Goal: Book appointment/travel/reservation

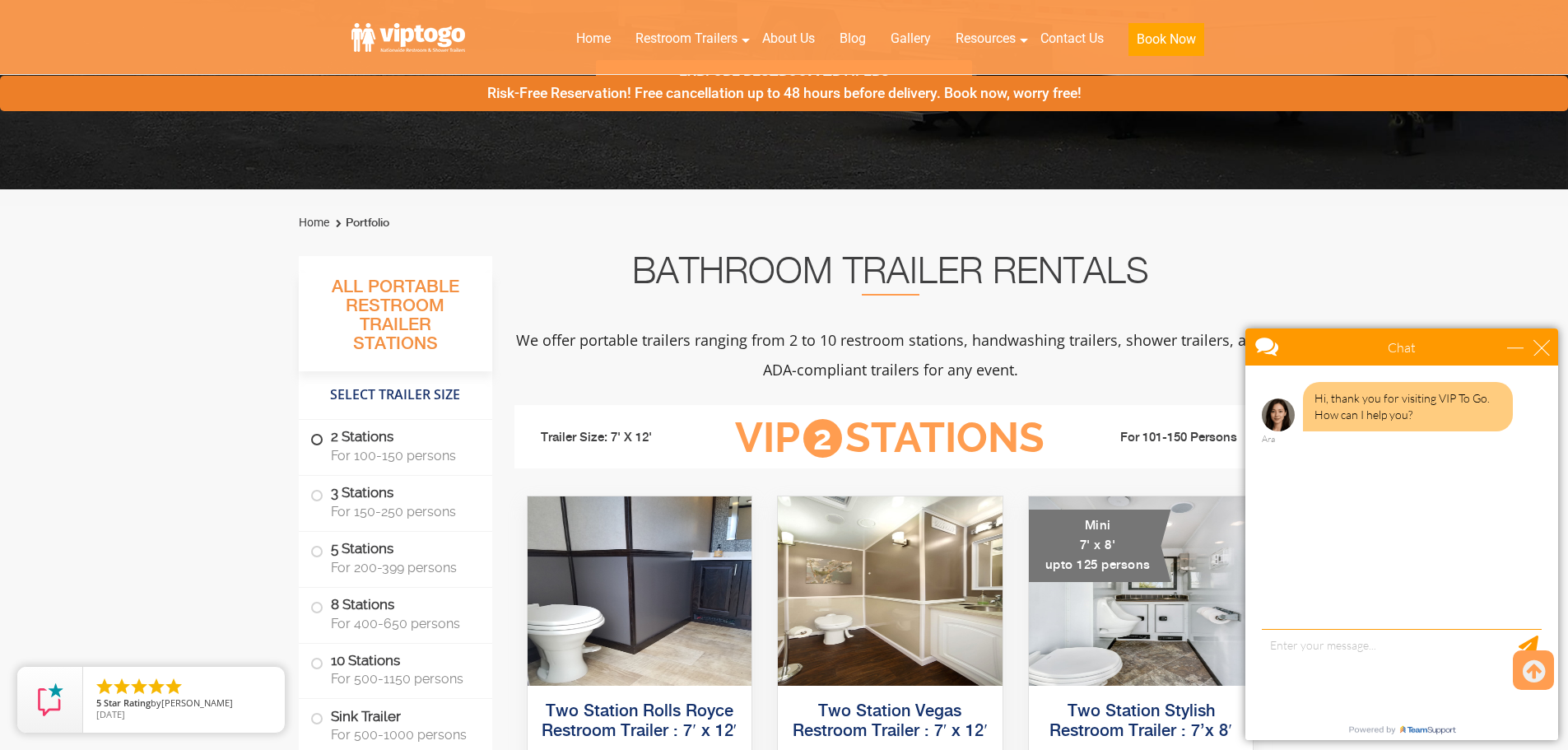
click at [400, 433] on label "2 Stations For 100-150 persons" at bounding box center [396, 445] width 171 height 51
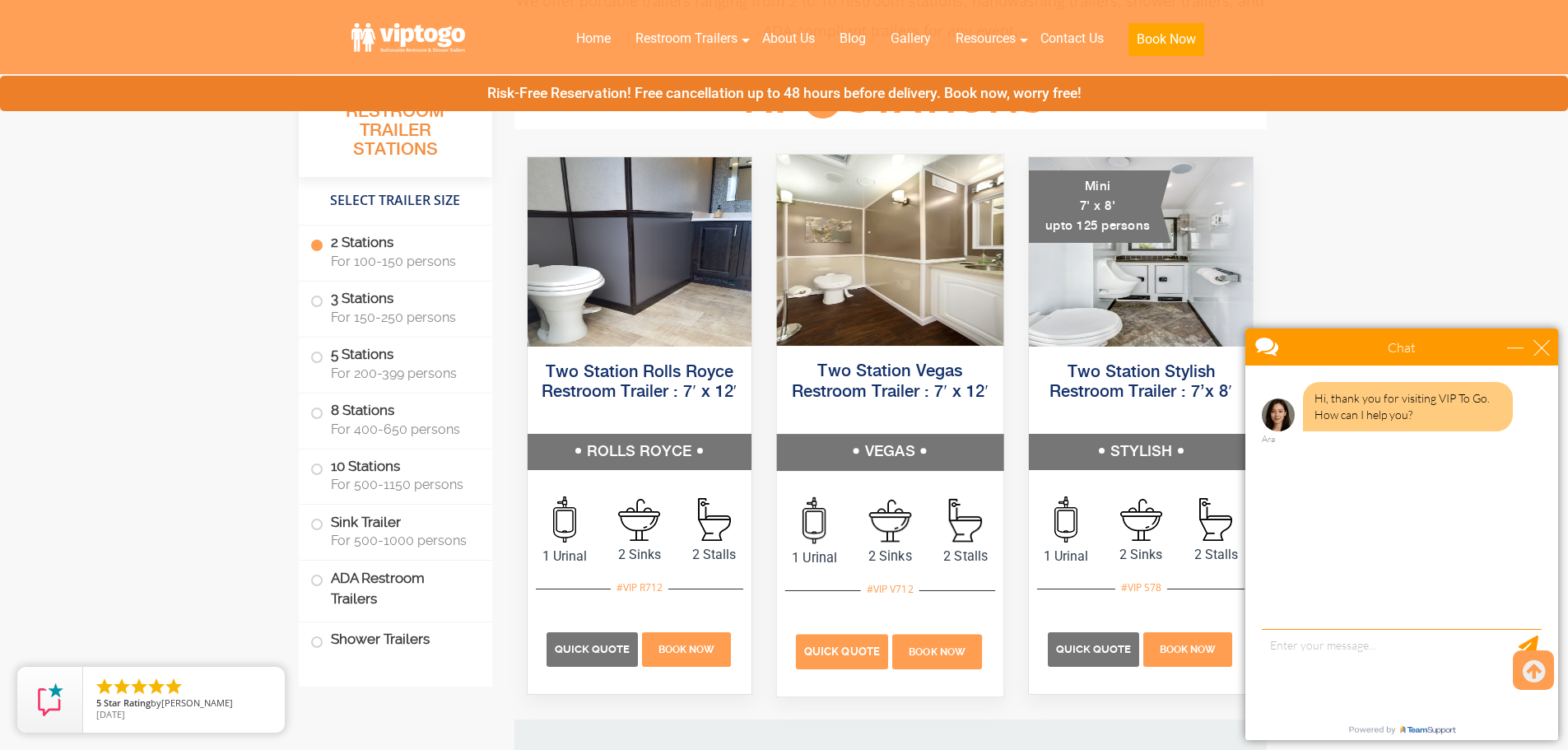
scroll to position [750, 0]
click at [835, 648] on span "Quick Quote" at bounding box center [842, 652] width 75 height 13
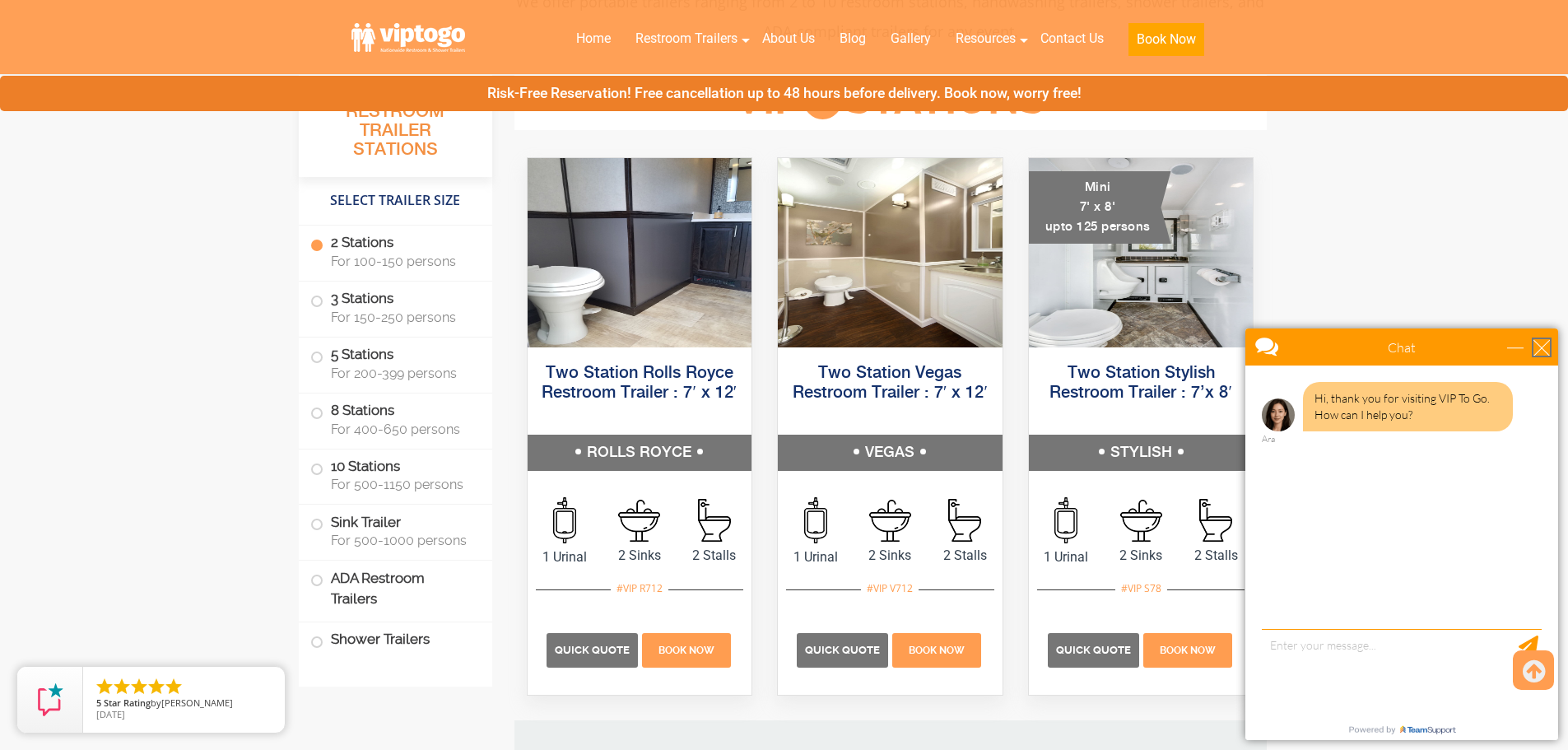
click at [1544, 345] on div "close" at bounding box center [1541, 347] width 17 height 17
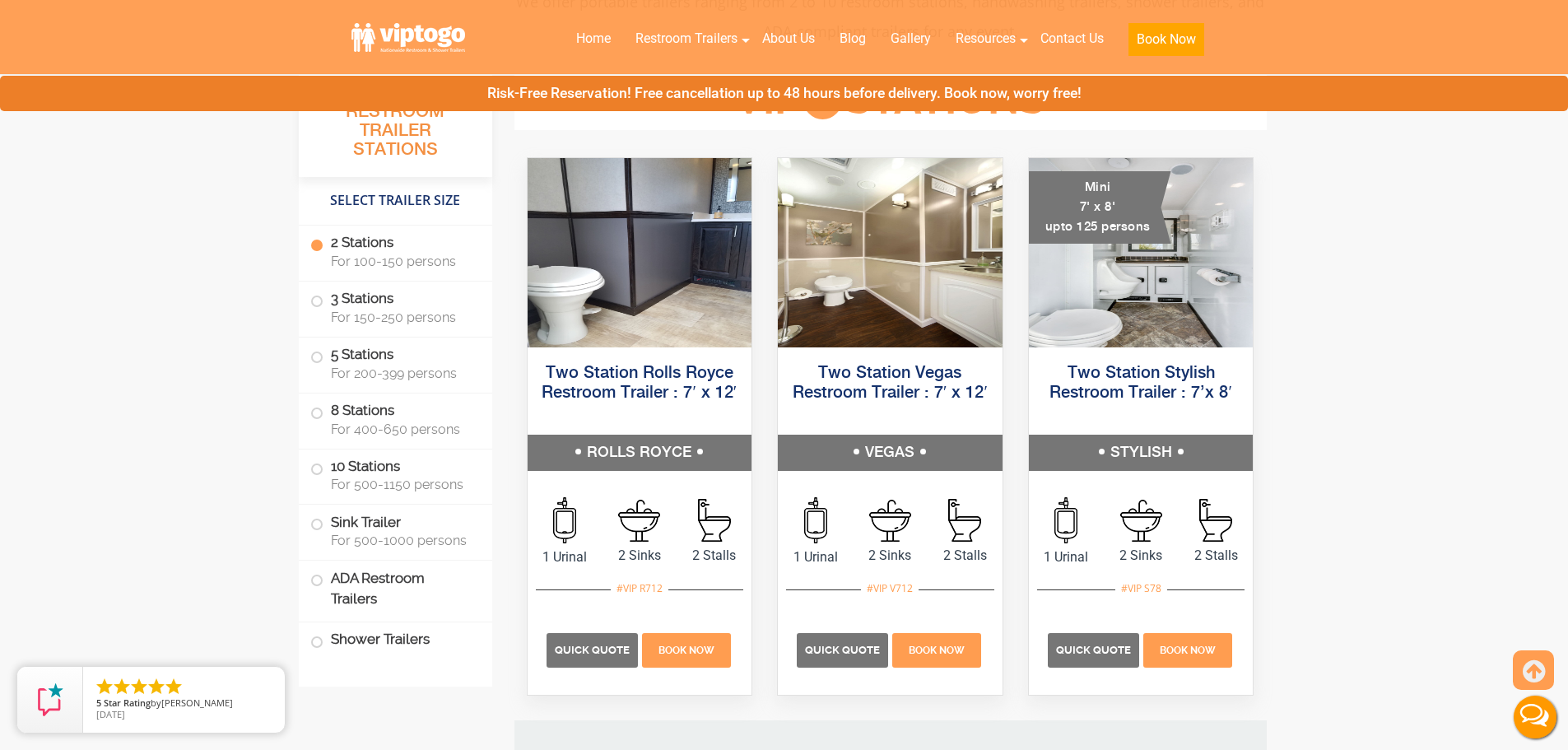
scroll to position [0, 0]
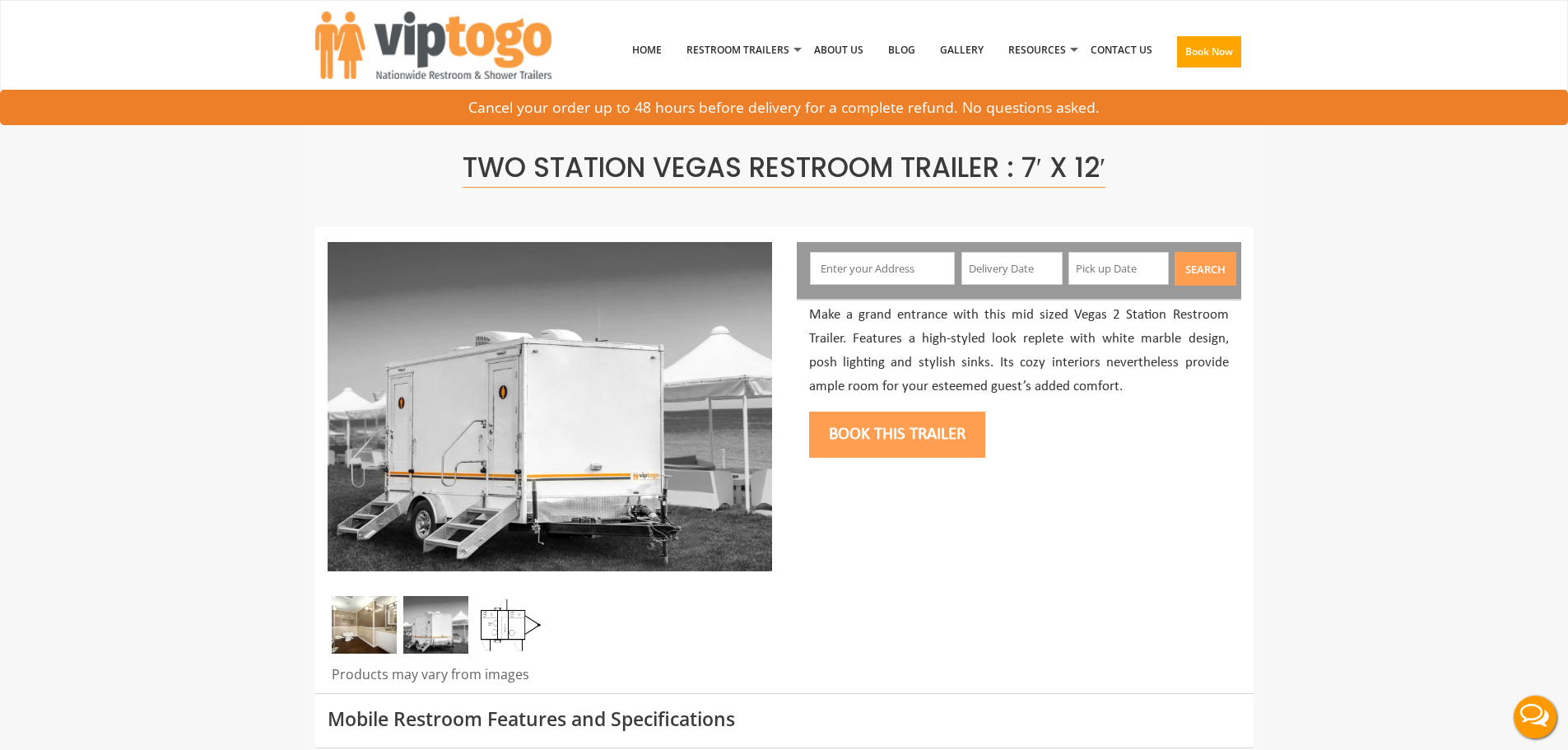
click at [899, 265] on input "text" at bounding box center [882, 268] width 145 height 33
type input "[GEOGRAPHIC_DATA], ME 04562, [GEOGRAPHIC_DATA]"
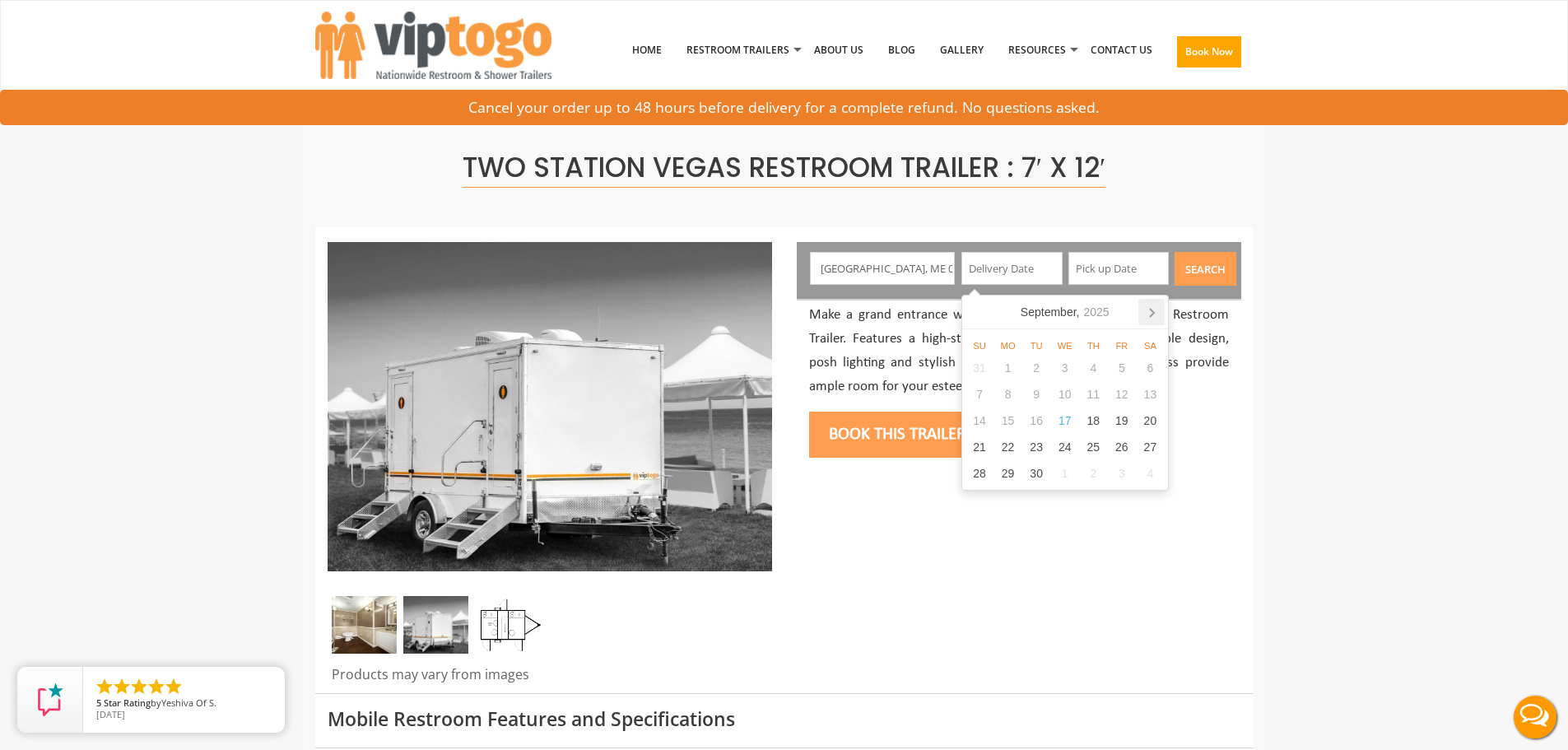
click at [1152, 311] on icon at bounding box center [1151, 313] width 4 height 8
click at [1060, 370] on div "1" at bounding box center [1064, 367] width 28 height 26
type input "[DATE]"
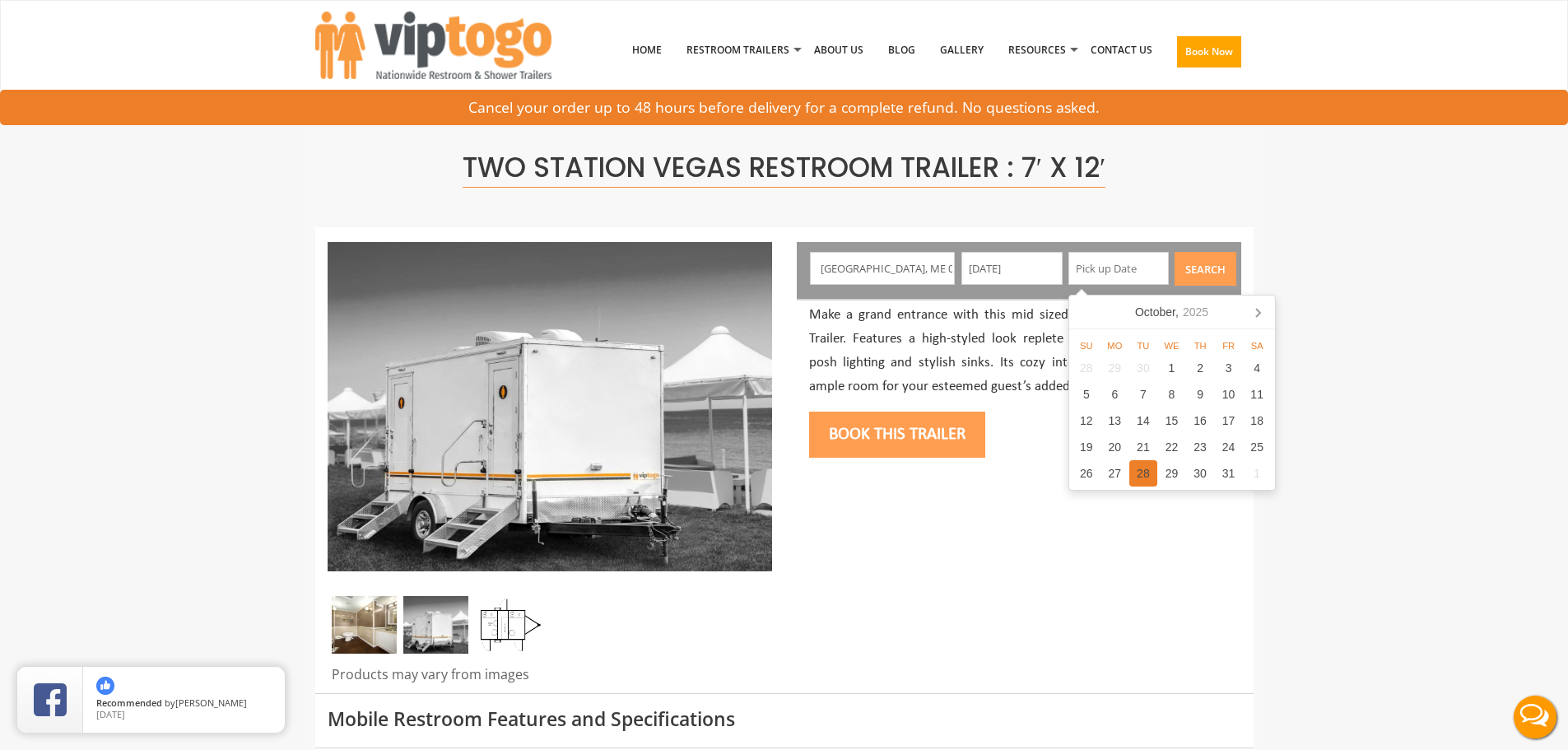
click at [1140, 482] on div "28" at bounding box center [1143, 473] width 28 height 26
type input "10/28/2025"
click at [1202, 270] on button "Search" at bounding box center [1206, 269] width 62 height 33
